Goal: Navigation & Orientation: Find specific page/section

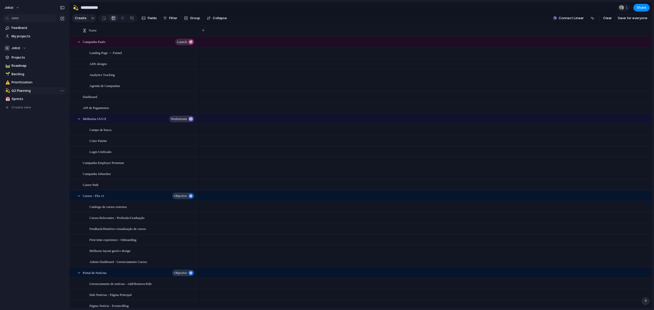
click at [21, 91] on span "Q2 Planning" at bounding box center [37, 90] width 53 height 5
